Goal: Information Seeking & Learning: Learn about a topic

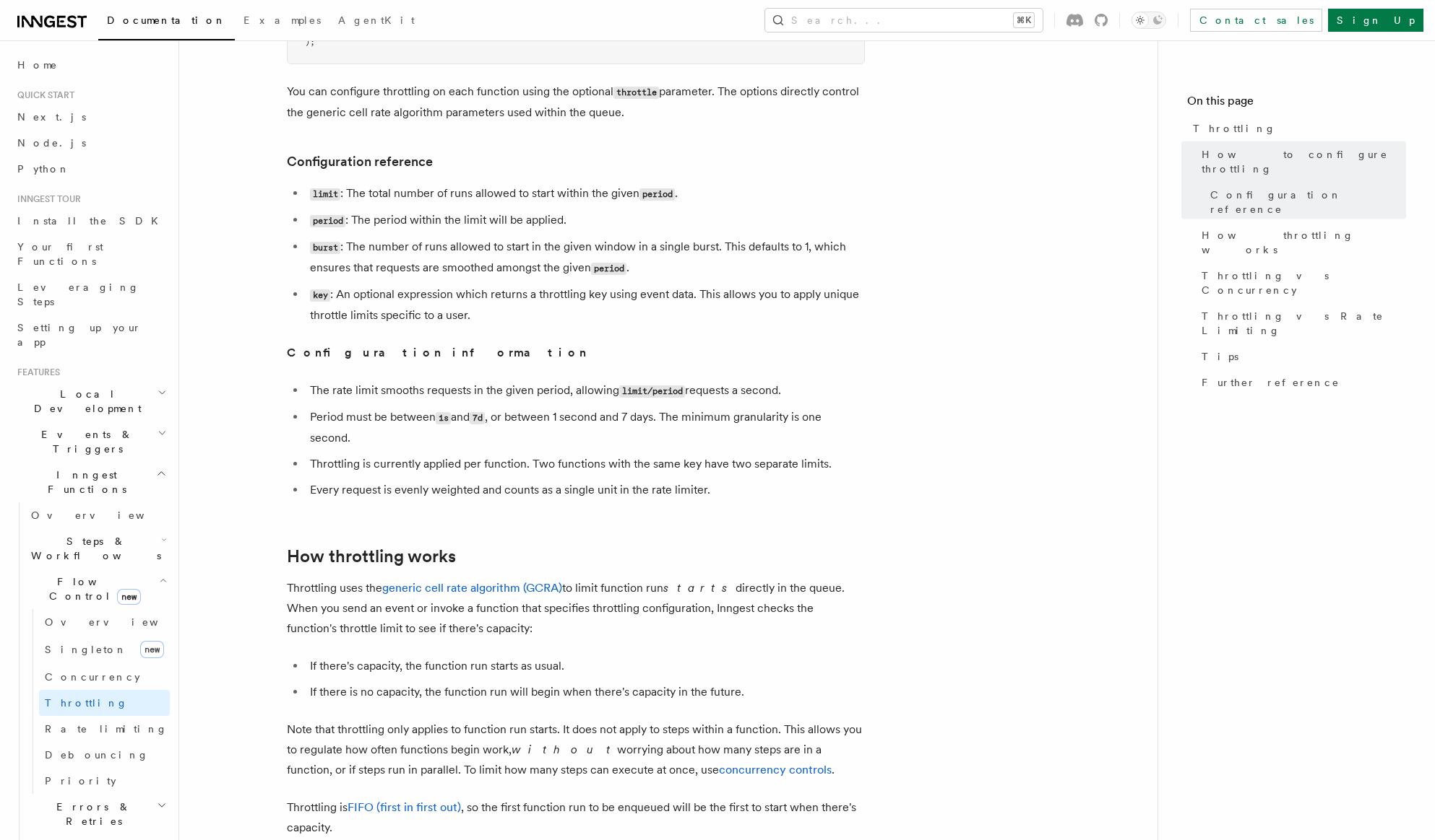
scroll to position [622, 0]
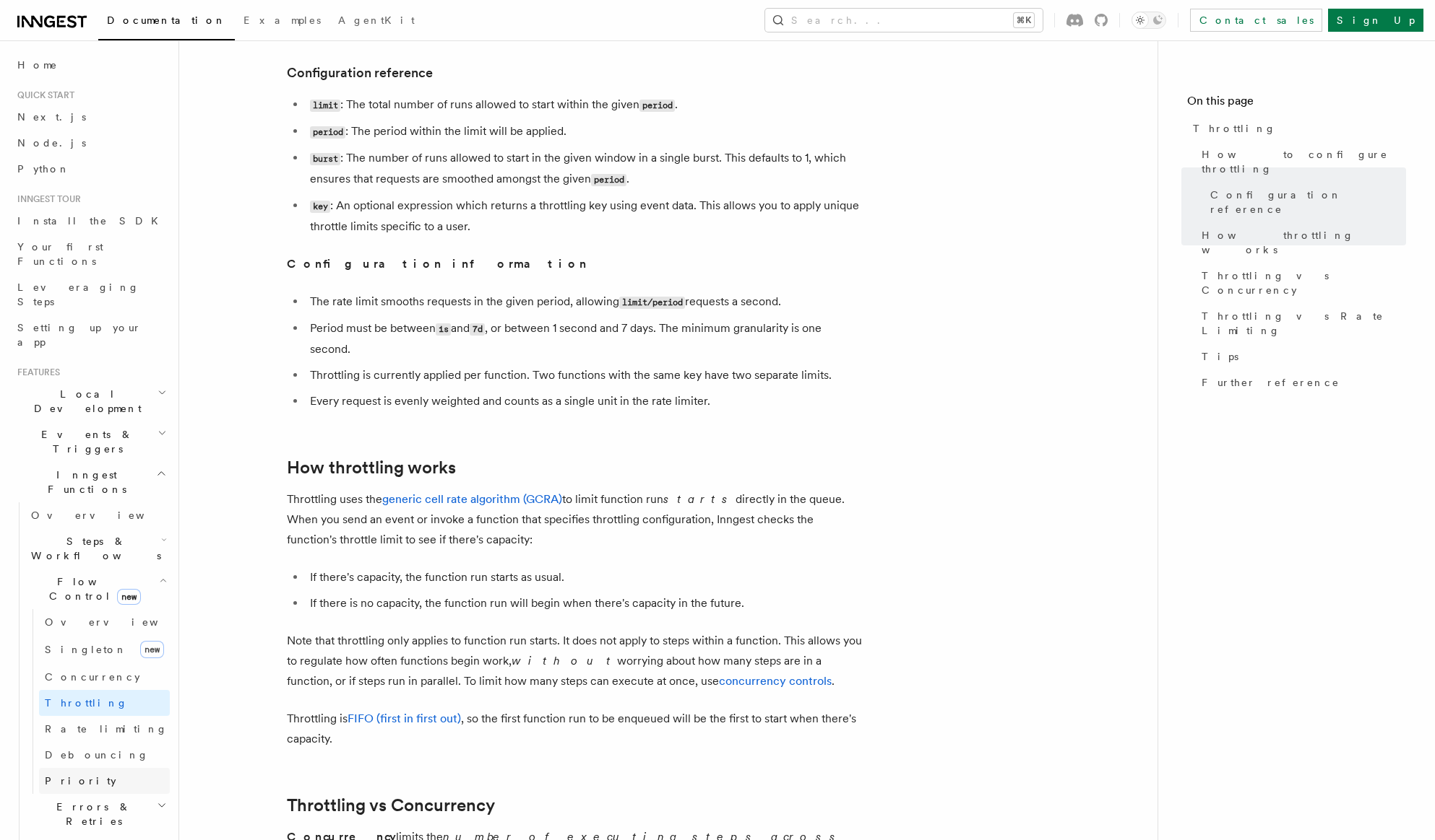
click at [76, 776] on span "Priority" at bounding box center [80, 781] width 71 height 12
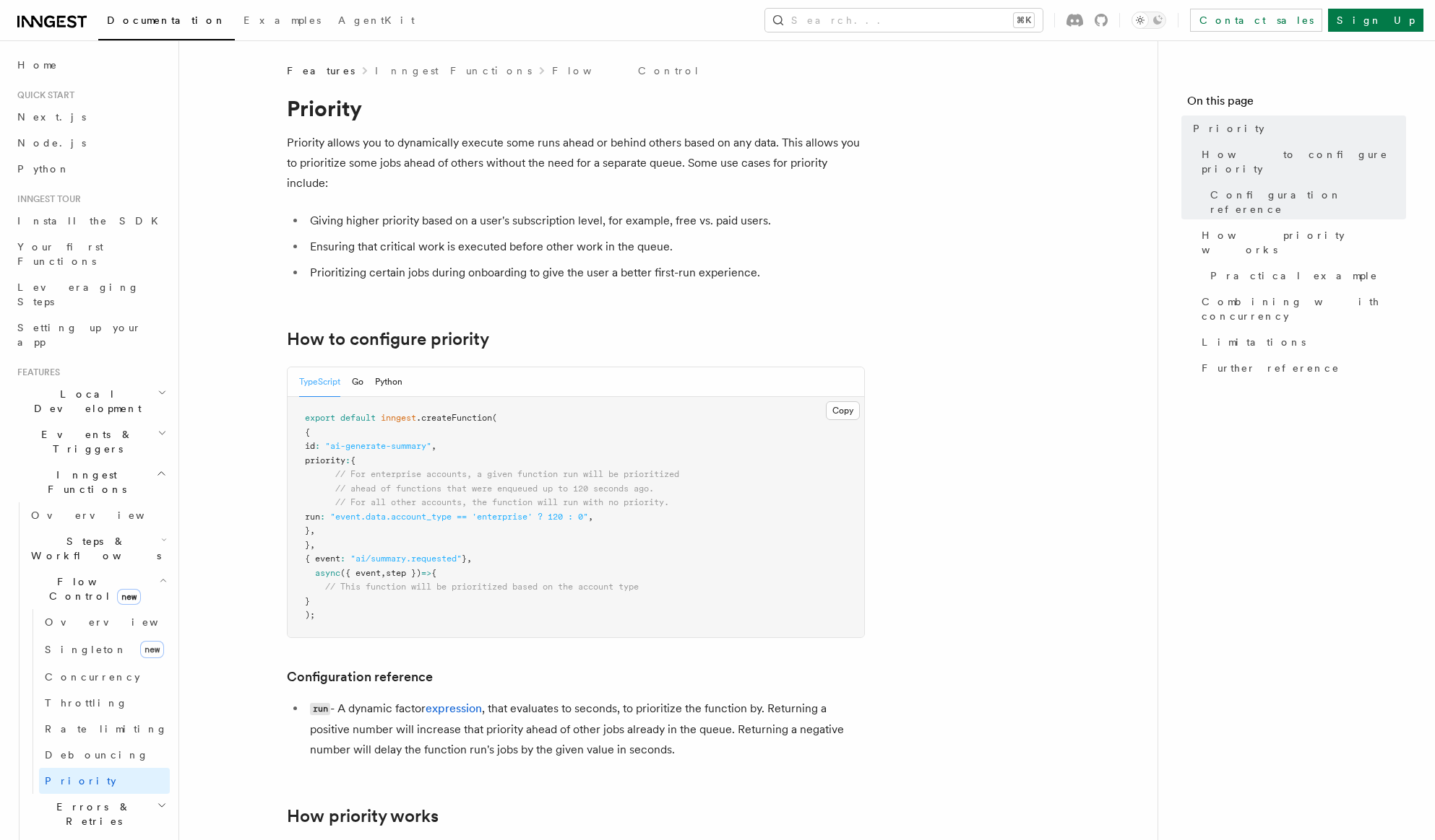
click at [71, 569] on h2 "Flow Control new" at bounding box center [98, 588] width 144 height 40
click at [76, 575] on span "Flow Control new" at bounding box center [92, 589] width 134 height 29
click at [100, 664] on link "Concurrency" at bounding box center [104, 677] width 131 height 26
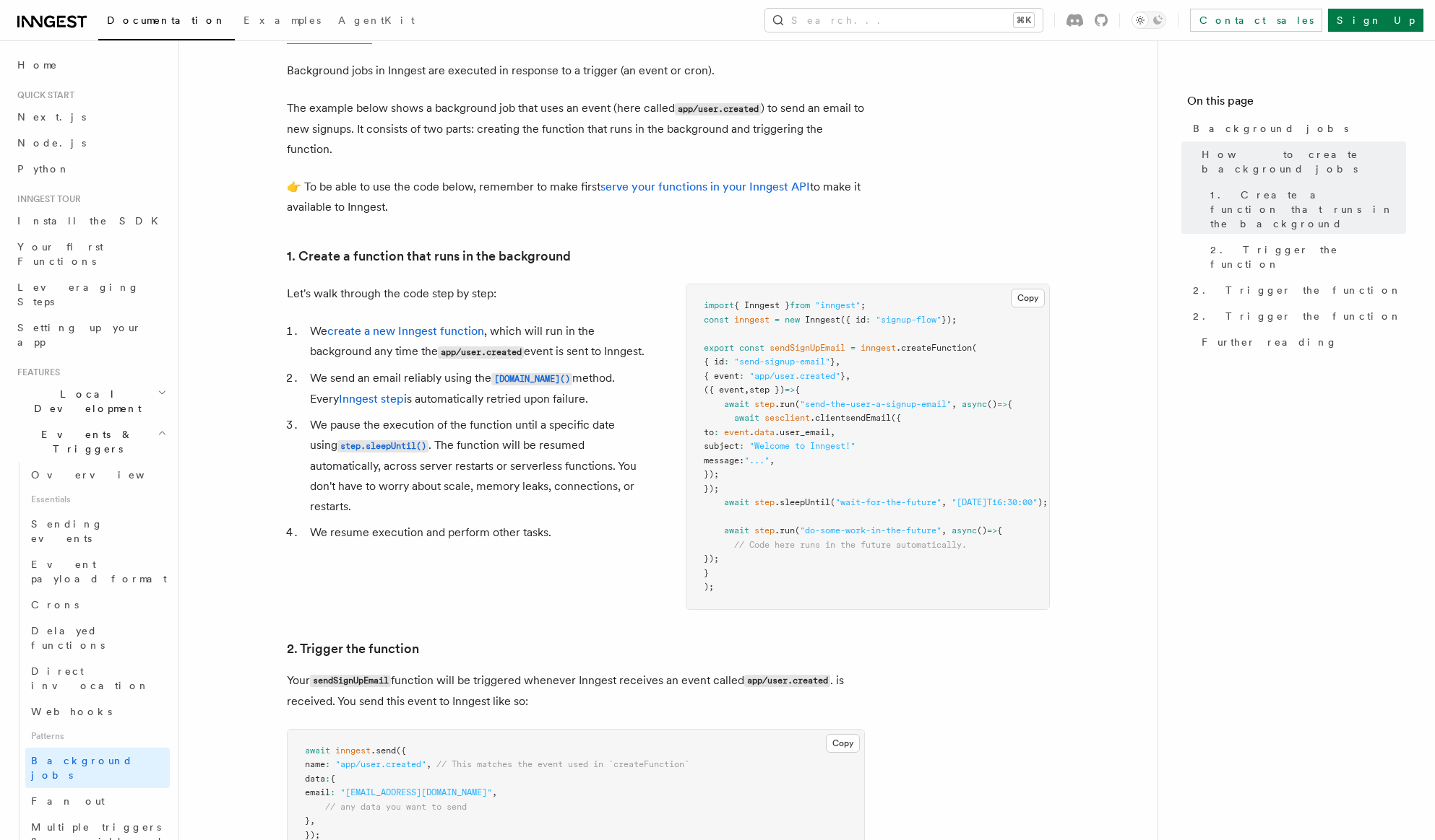
scroll to position [155, 0]
